Goal: Task Accomplishment & Management: Use online tool/utility

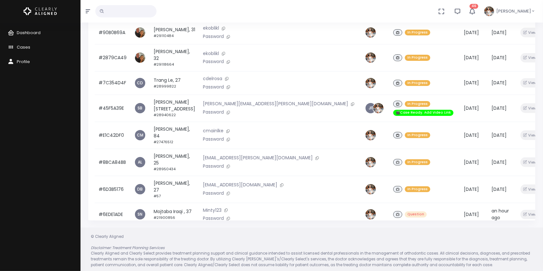
scroll to position [154, 0]
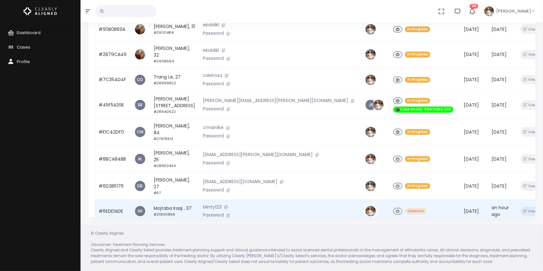
click at [106, 200] on td "#6EDE1ADE" at bounding box center [113, 212] width 36 height 24
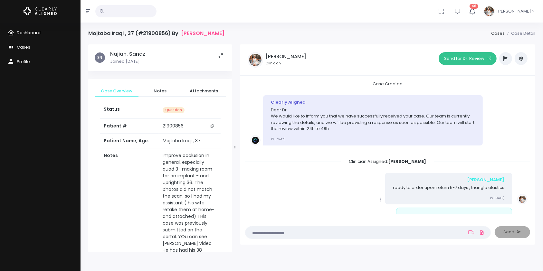
click at [455, 55] on button "Send for Dr. Review" at bounding box center [468, 58] width 58 height 13
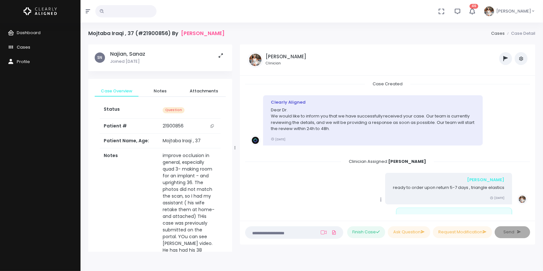
scroll to position [670, 0]
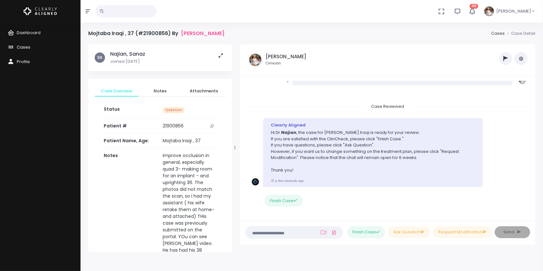
click at [26, 47] on span "Cases" at bounding box center [24, 47] width 14 height 6
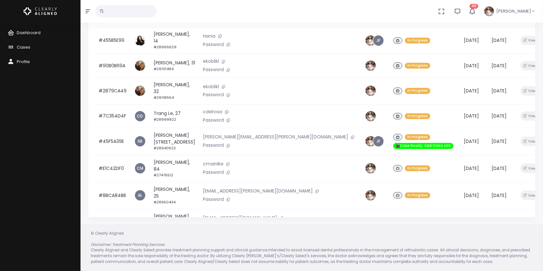
scroll to position [71, 0]
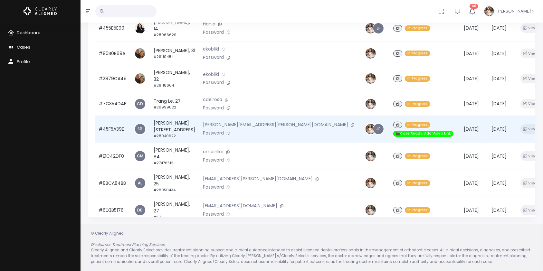
click at [112, 116] on td "#45F5A39E" at bounding box center [113, 129] width 36 height 27
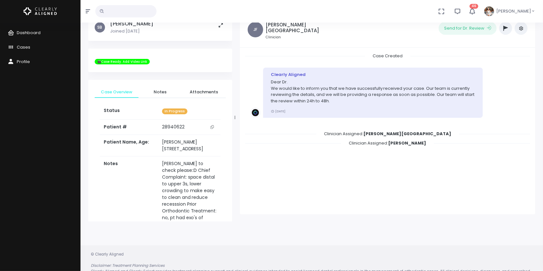
scroll to position [51, 0]
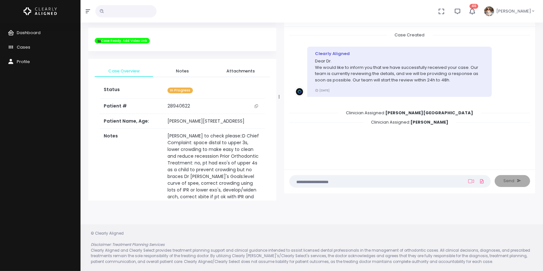
drag, startPoint x: 234, startPoint y: 95, endPoint x: 260, endPoint y: 94, distance: 25.5
click at [278, 94] on div at bounding box center [279, 96] width 3 height 203
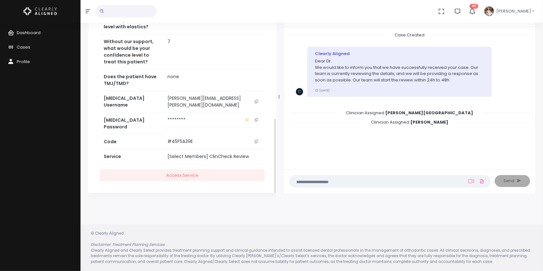
scroll to position [363, 0]
click at [258, 108] on button "scrollable content" at bounding box center [256, 102] width 9 height 14
